Goal: Navigation & Orientation: Find specific page/section

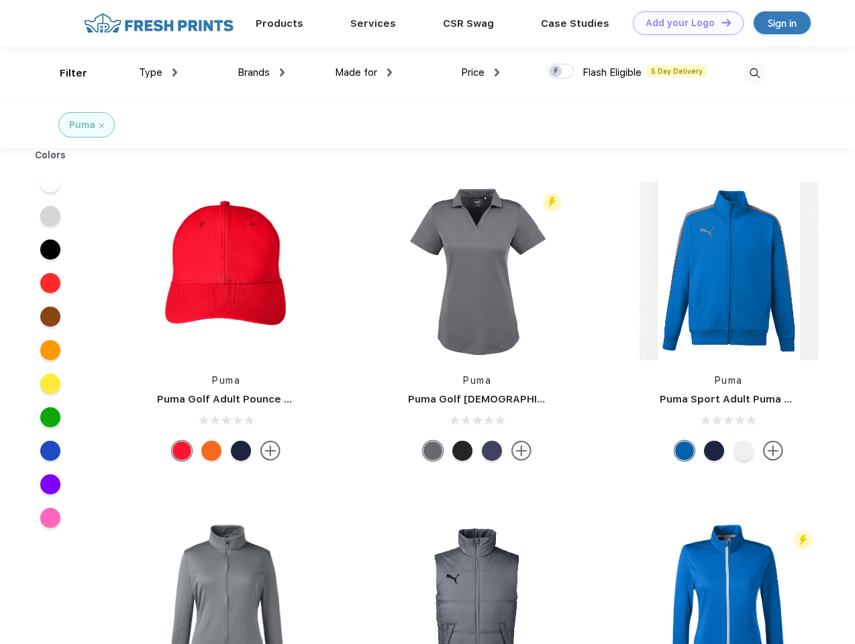
scroll to position [1, 0]
click at [683, 23] on link "Add your Logo Design Tool" at bounding box center [688, 22] width 111 height 23
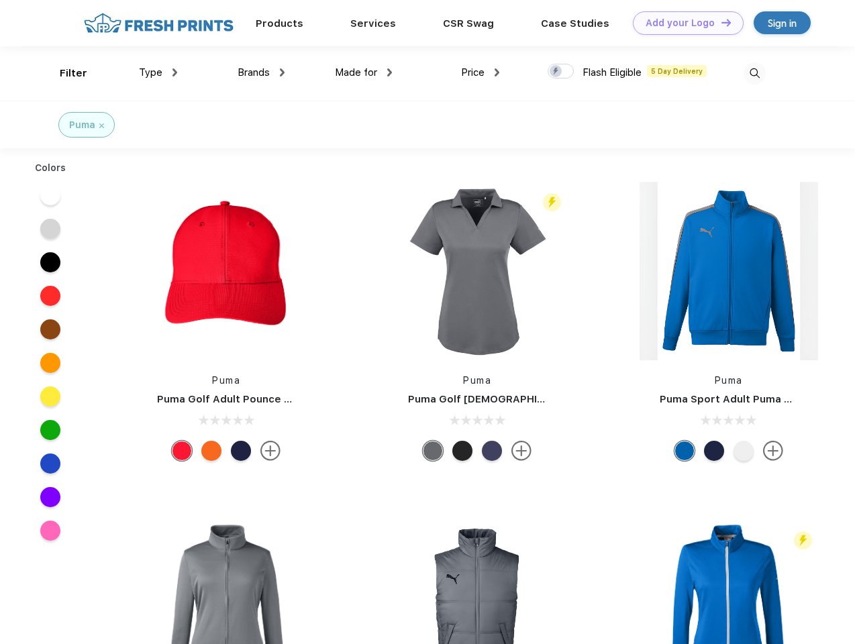
click at [0, 0] on div "Design Tool" at bounding box center [0, 0] width 0 height 0
click at [720, 22] on link "Add your Logo Design Tool" at bounding box center [688, 22] width 111 height 23
click at [64, 73] on div "Filter" at bounding box center [74, 73] width 28 height 15
click at [158, 72] on span "Type" at bounding box center [150, 72] width 23 height 12
click at [261, 72] on span "Brands" at bounding box center [253, 72] width 32 height 12
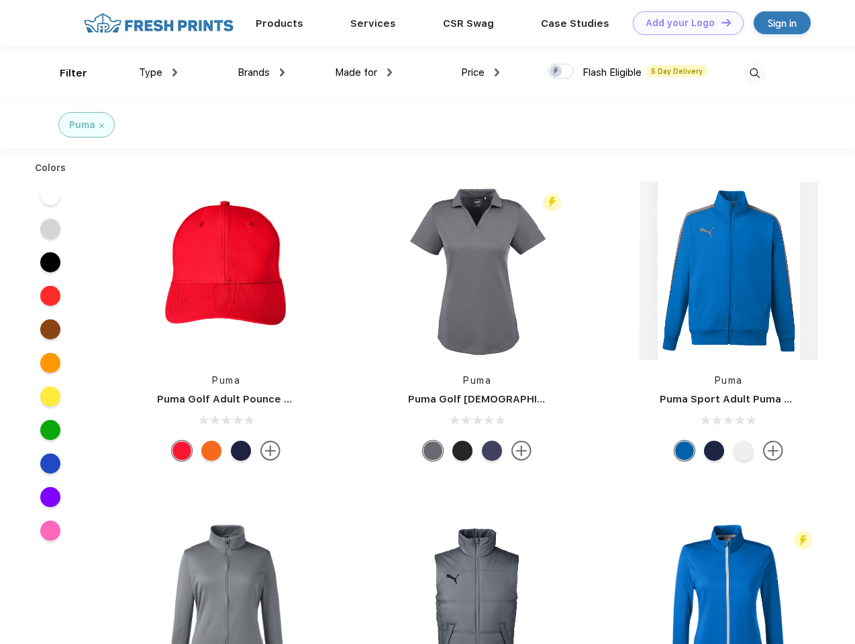
click at [364, 72] on span "Made for" at bounding box center [356, 72] width 42 height 12
click at [480, 72] on span "Price" at bounding box center [472, 72] width 23 height 12
